Goal: Information Seeking & Learning: Learn about a topic

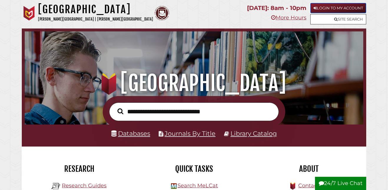
click at [337, 9] on link "Login to My Account" at bounding box center [338, 8] width 56 height 10
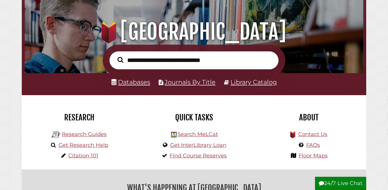
scroll to position [52, 0]
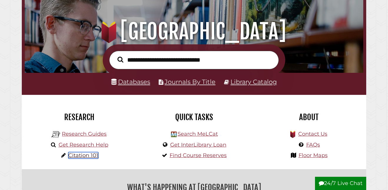
click at [91, 156] on link "Citation 101" at bounding box center [83, 155] width 30 height 6
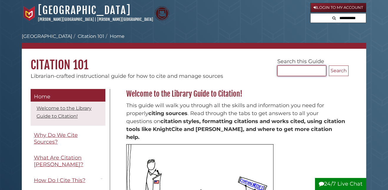
click at [298, 72] on input "Search..." at bounding box center [301, 71] width 49 height 11
type input "**********"
click at [328, 66] on button "Search" at bounding box center [338, 71] width 20 height 11
click at [317, 74] on input "**********" at bounding box center [301, 71] width 49 height 11
type input "*"
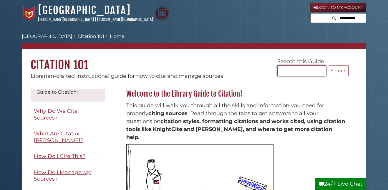
scroll to position [29, 0]
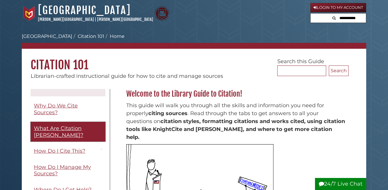
click at [73, 130] on span "What Are Citation [PERSON_NAME]?" at bounding box center [58, 131] width 49 height 13
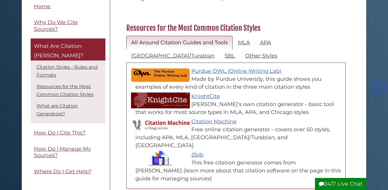
scroll to position [267, 0]
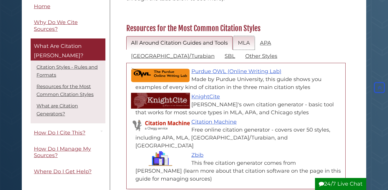
click at [241, 36] on link "MLA" at bounding box center [243, 43] width 21 height 14
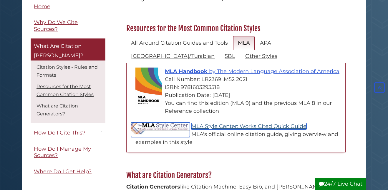
click at [214, 123] on link "MLA Style Center: Works Cited Quick Guide" at bounding box center [248, 126] width 115 height 6
